Goal: Task Accomplishment & Management: Use online tool/utility

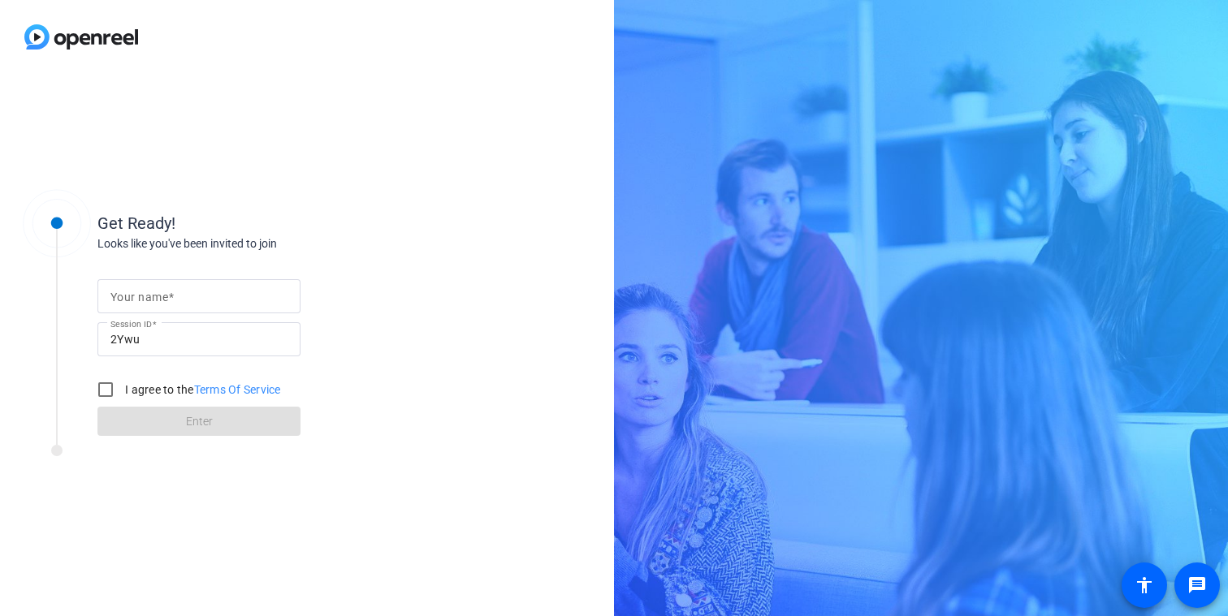
click at [112, 295] on mat-label "Your name" at bounding box center [139, 297] width 58 height 13
click at [112, 295] on input "Your name" at bounding box center [198, 296] width 177 height 19
type input "[PERSON_NAME]"
click at [166, 390] on label "I agree to the Terms Of Service" at bounding box center [201, 390] width 159 height 16
click at [122, 390] on input "I agree to the Terms Of Service" at bounding box center [105, 390] width 32 height 32
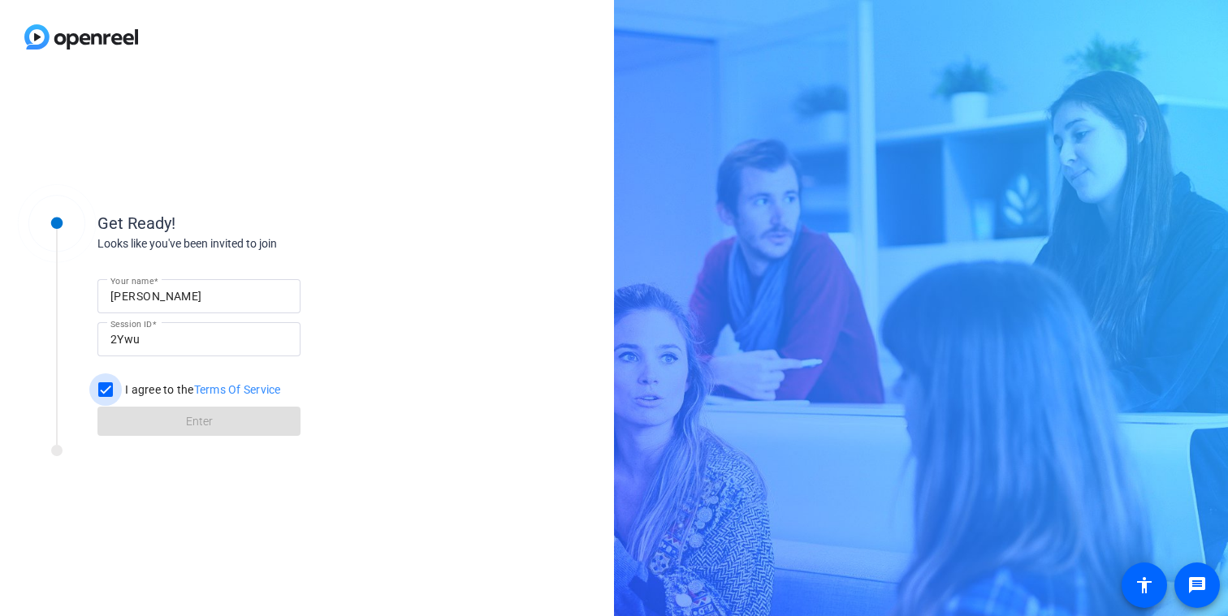
checkbox input "true"
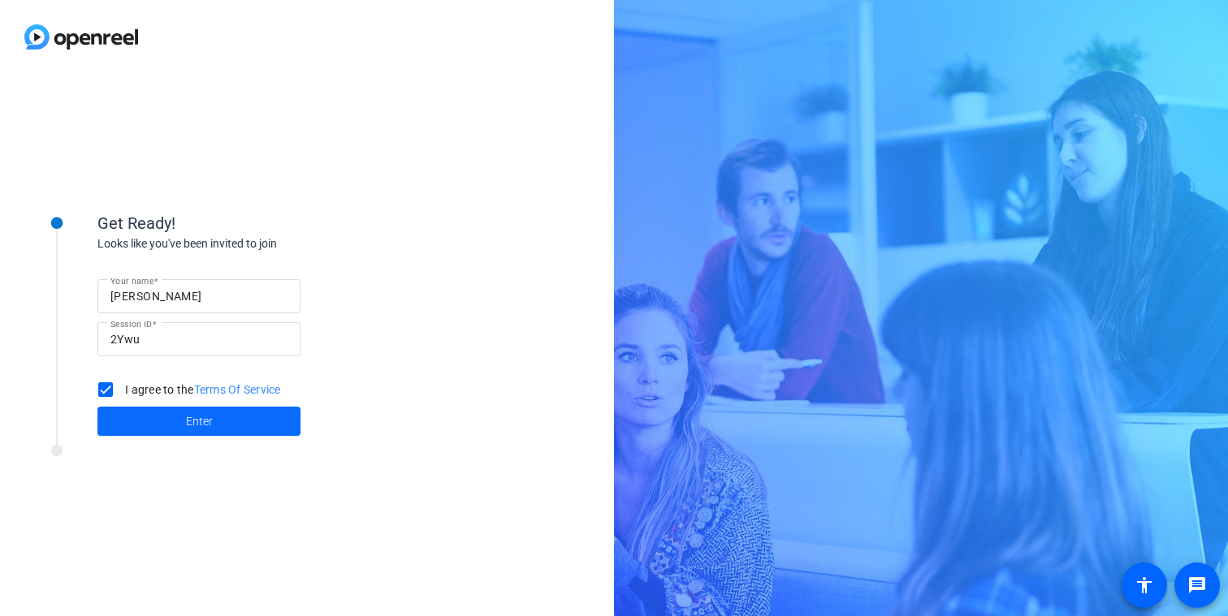
click at [193, 416] on span "Enter" at bounding box center [199, 421] width 27 height 17
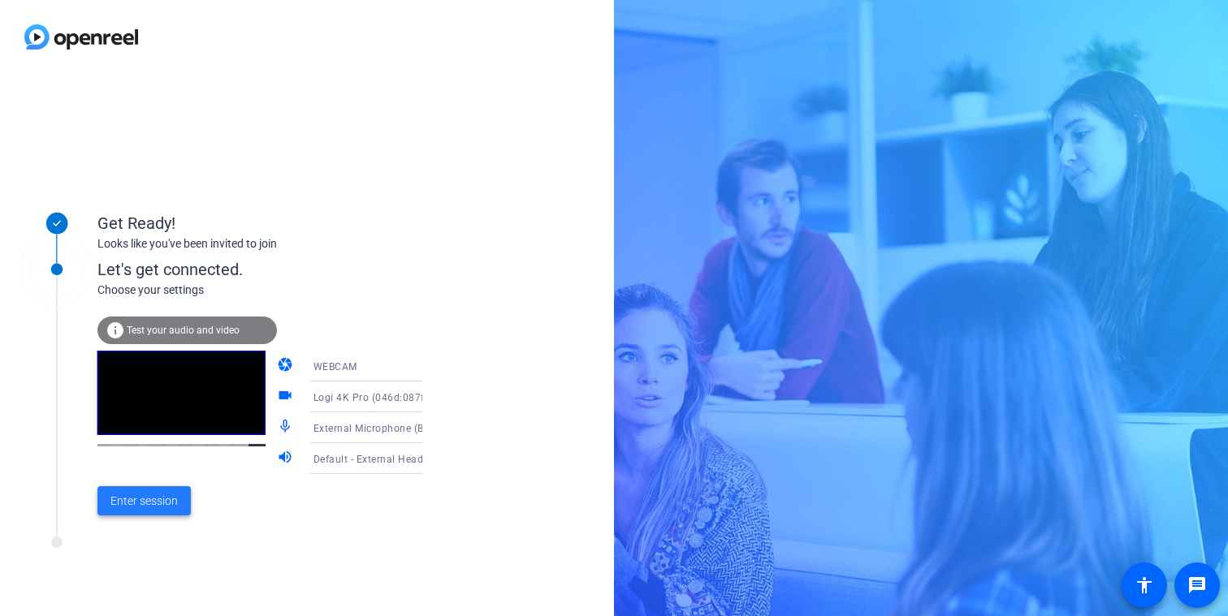
click at [153, 499] on span "Enter session" at bounding box center [143, 501] width 67 height 17
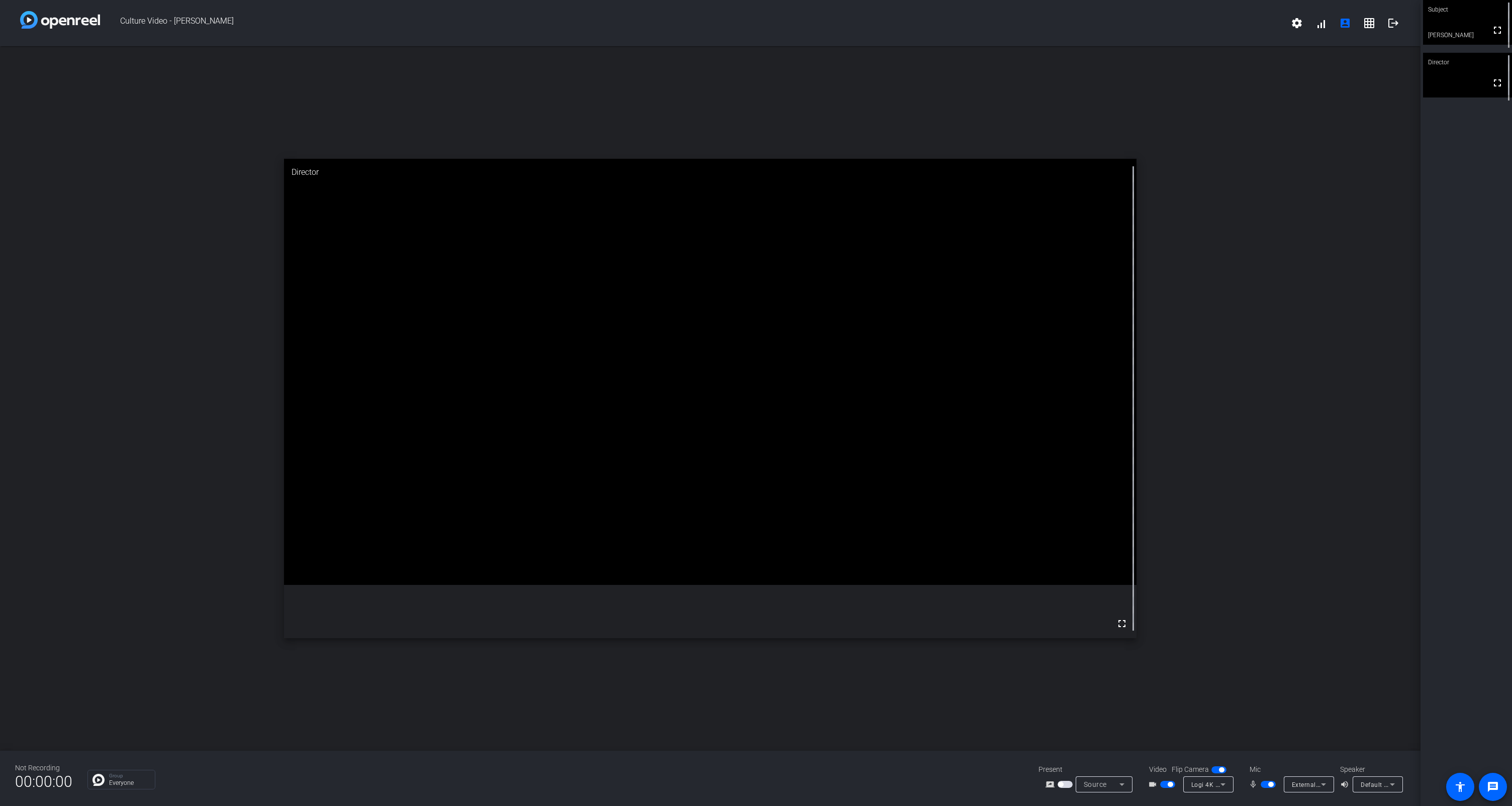
click at [759, 381] on icon at bounding box center [1392, 784] width 12 height 12
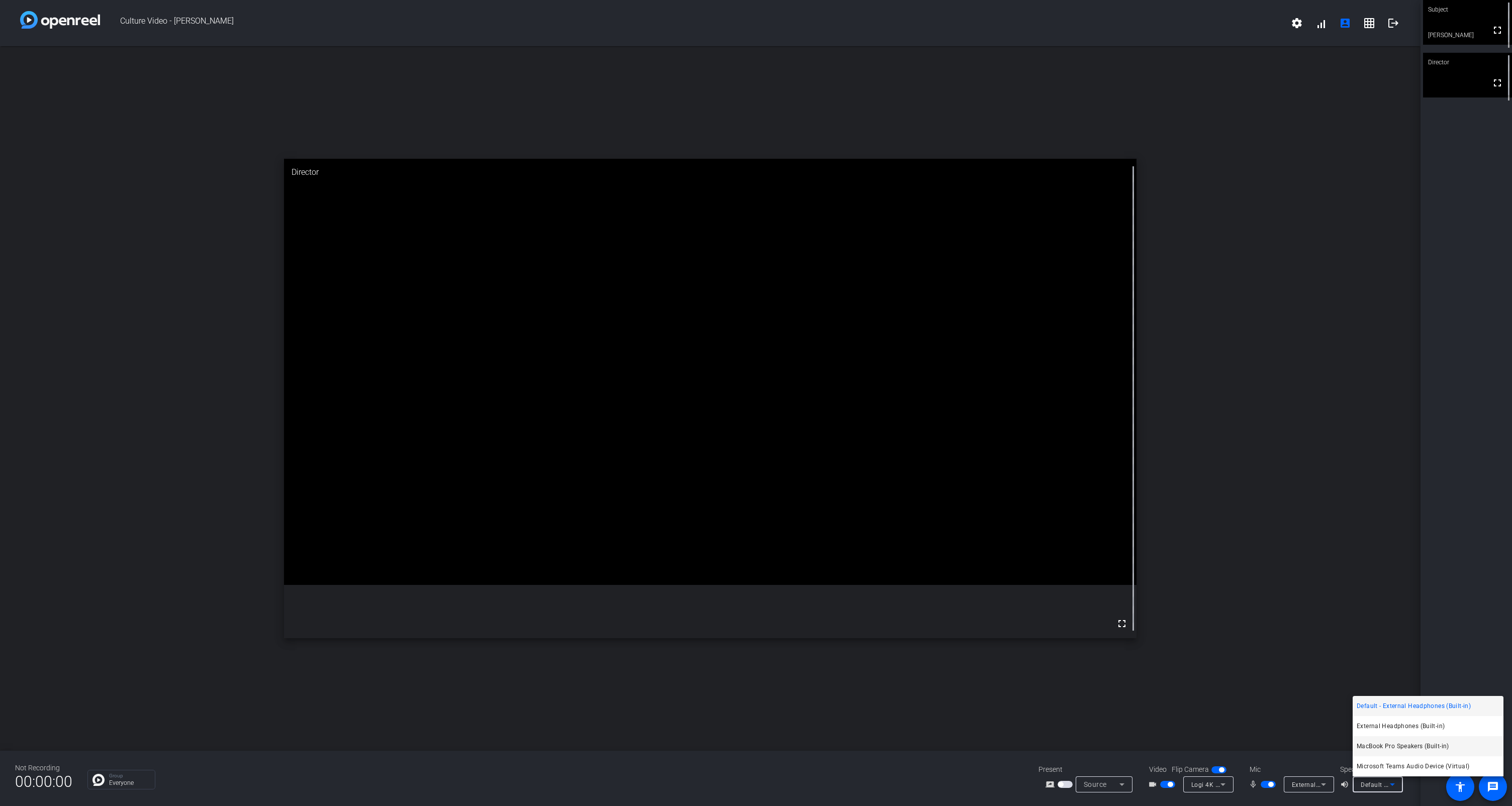
click at [759, 381] on span "MacBook Pro Speakers (Built-in)" at bounding box center [1402, 745] width 92 height 12
